Goal: Information Seeking & Learning: Learn about a topic

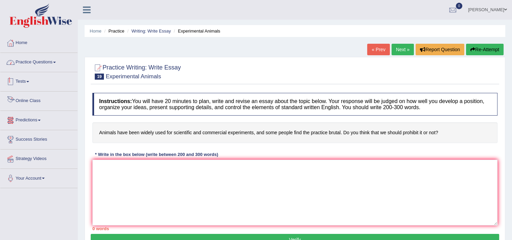
click at [25, 62] on link "Practice Questions" at bounding box center [38, 61] width 77 height 17
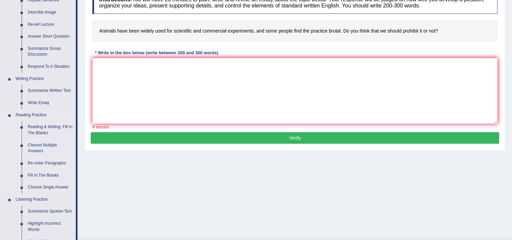
scroll to position [135, 0]
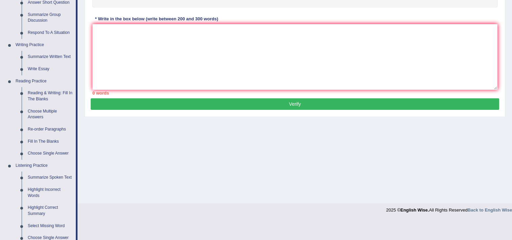
click at [43, 177] on link "Summarize Spoken Text" at bounding box center [50, 177] width 51 height 12
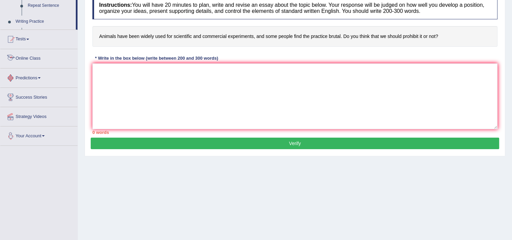
scroll to position [116, 0]
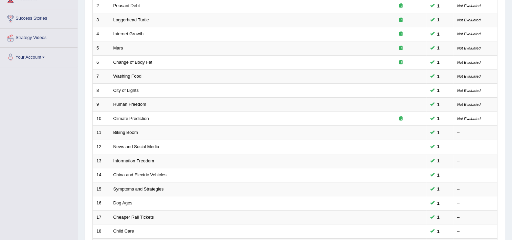
scroll to position [203, 0]
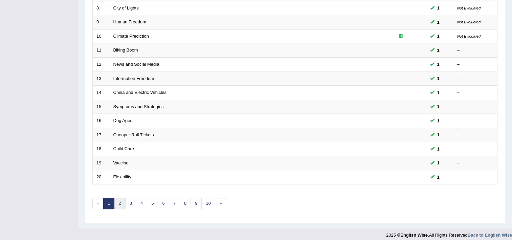
click at [119, 199] on link "2" at bounding box center [119, 203] width 11 height 11
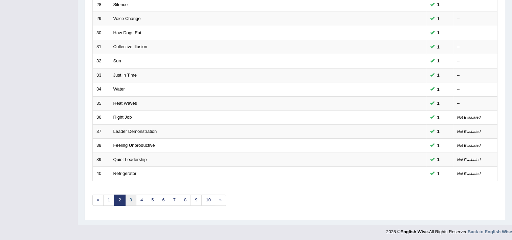
click at [129, 196] on link "3" at bounding box center [130, 199] width 11 height 11
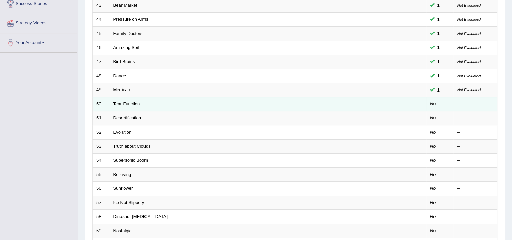
click at [138, 104] on link "Tear Function" at bounding box center [126, 103] width 27 height 5
